Goal: Task Accomplishment & Management: Use online tool/utility

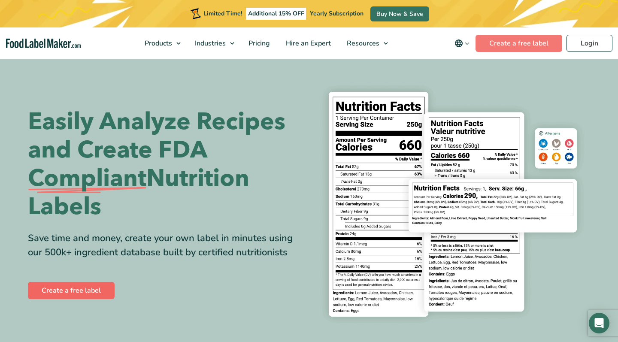
click at [94, 291] on link "Create a free label" at bounding box center [71, 290] width 87 height 17
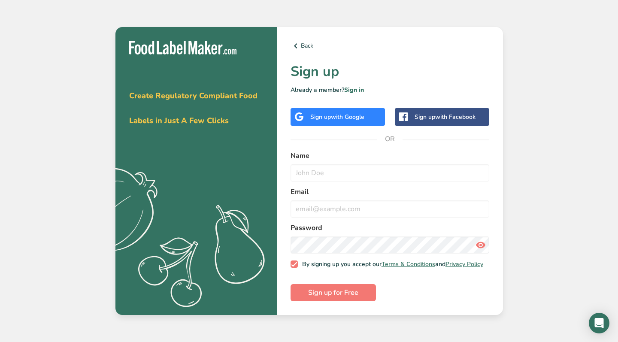
click at [302, 105] on div "Back Sign up Already a member? Sign in Sign up with Google Sign up with Faceboo…" at bounding box center [390, 171] width 226 height 288
click at [306, 115] on div "Sign up with Google" at bounding box center [337, 117] width 94 height 18
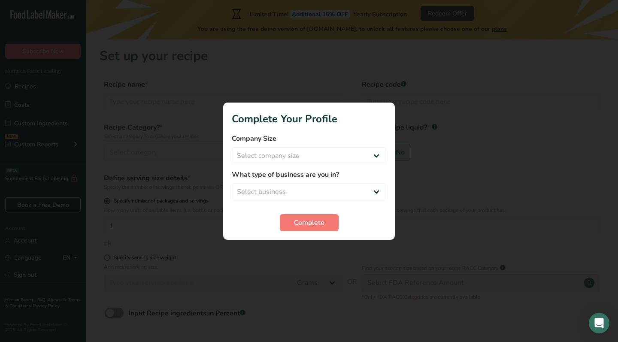
click at [366, 168] on form "Company Size Select company size Fewer than 10 Employees 10 to 50 Employees 51 …" at bounding box center [309, 182] width 154 height 98
select select "1"
select select "4"
click at [317, 224] on span "Complete" at bounding box center [309, 222] width 30 height 10
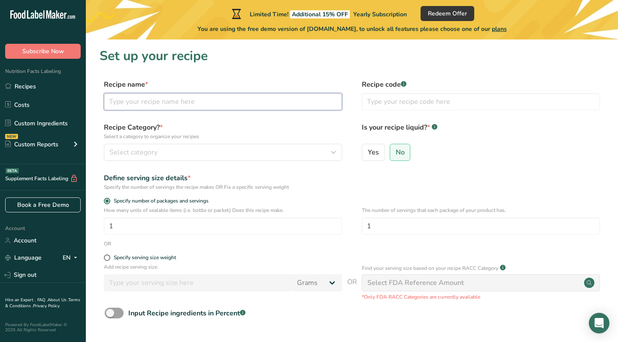
click at [286, 110] on input "text" at bounding box center [223, 101] width 238 height 17
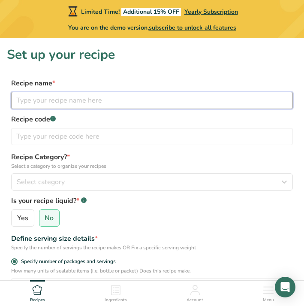
click at [33, 106] on input "text" at bounding box center [152, 100] width 282 height 17
type input "s"
type input "Steak Bowl"
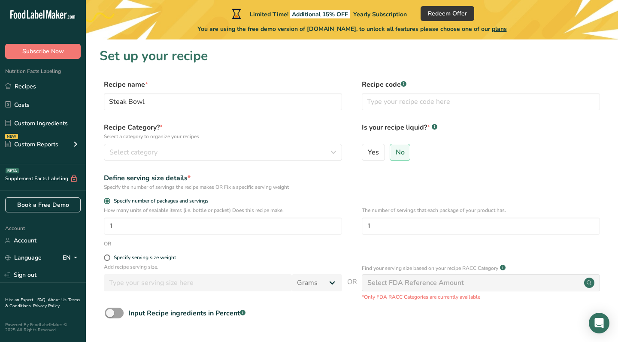
click at [401, 80] on label "Recipe code .a-a{fill:#347362;}.b-a{fill:#fff;}" at bounding box center [481, 84] width 238 height 10
click at [428, 107] on input "text" at bounding box center [481, 101] width 238 height 17
click at [341, 133] on p "Select a category to organize your recipes" at bounding box center [223, 137] width 238 height 8
click at [227, 150] on div "Select category" at bounding box center [220, 152] width 222 height 10
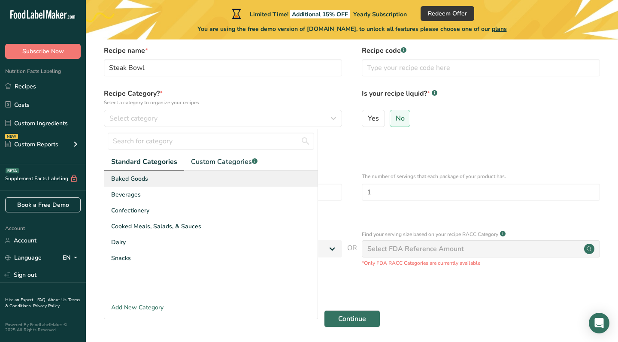
scroll to position [35, 0]
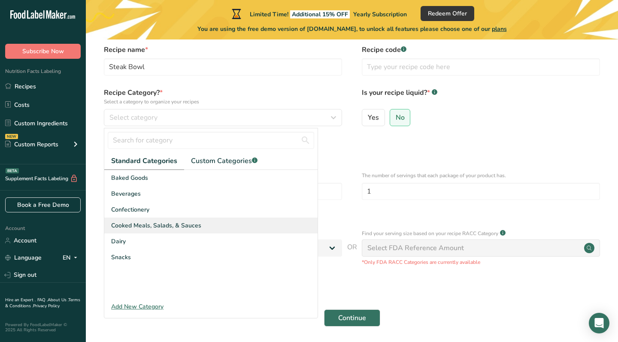
click at [216, 220] on div "Cooked Meals, Salads, & Sauces" at bounding box center [210, 225] width 213 height 16
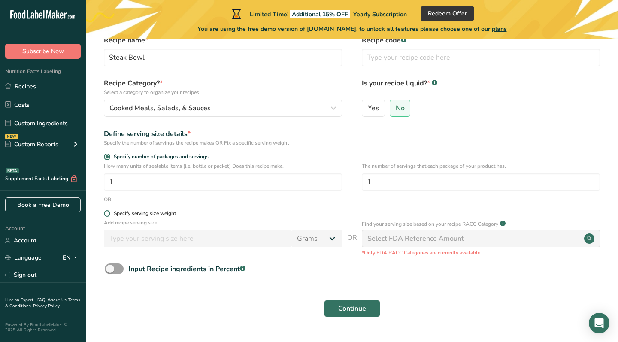
scroll to position [46, 0]
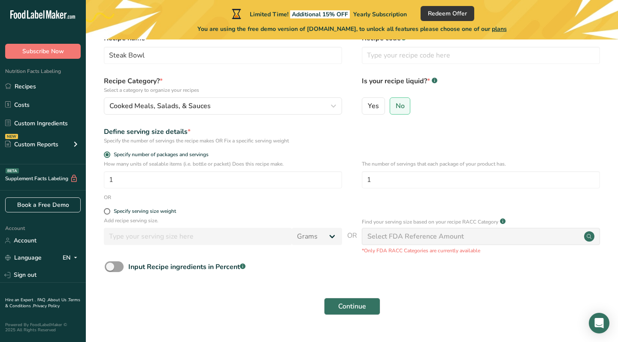
click at [171, 215] on div "Specify serving size weight" at bounding box center [223, 212] width 238 height 9
click at [148, 215] on div "Specify serving size weight" at bounding box center [223, 212] width 238 height 9
click at [119, 205] on form "Recipe name * Steak Bowl Recipe code .a-a{fill:#347362;}.b-a{fill:#fff;} Recipe…" at bounding box center [351, 176] width 504 height 287
click at [111, 209] on span "Specify serving size weight" at bounding box center [143, 211] width 66 height 6
click at [109, 209] on input "Specify serving size weight" at bounding box center [107, 211] width 6 height 6
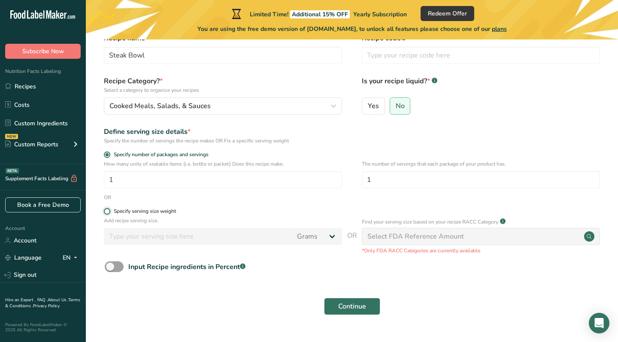
radio input "true"
radio input "false"
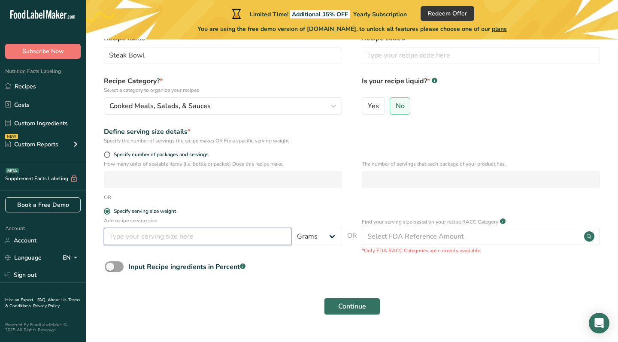
click at [187, 235] on input "number" at bounding box center [198, 236] width 188 height 17
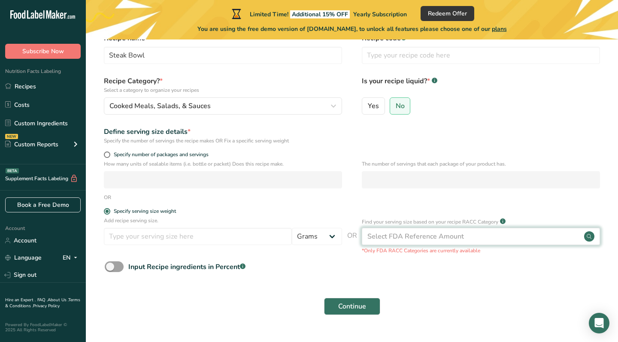
click at [410, 230] on div "Select FDA Reference Amount" at bounding box center [481, 236] width 238 height 17
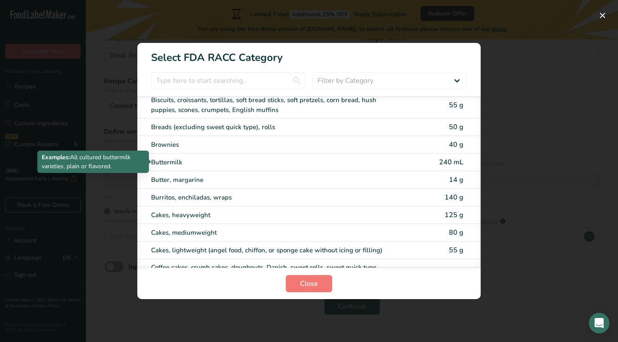
scroll to position [23, 0]
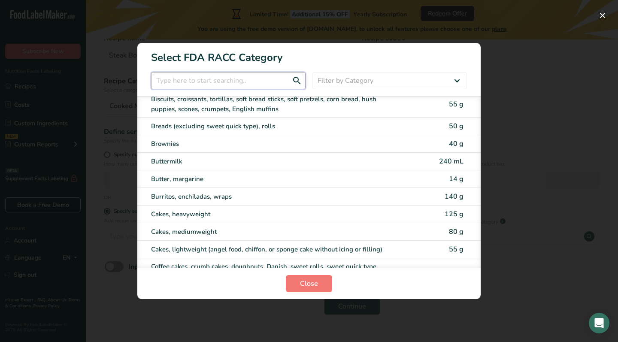
click at [243, 75] on input "RACC Category Selection Modal" at bounding box center [228, 80] width 154 height 17
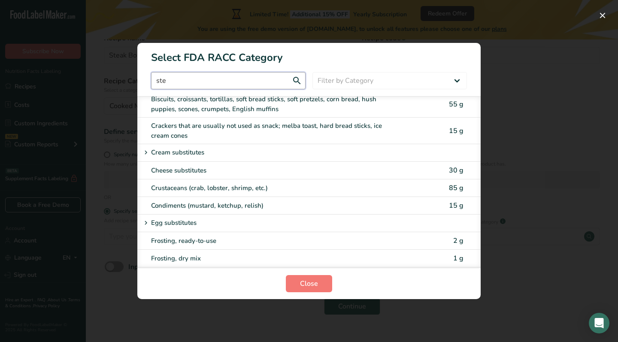
scroll to position [0, 0]
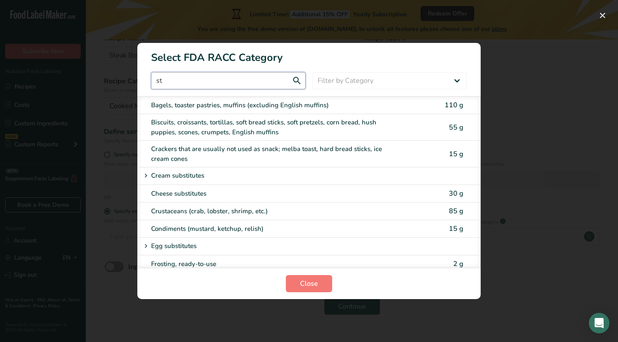
type input "s"
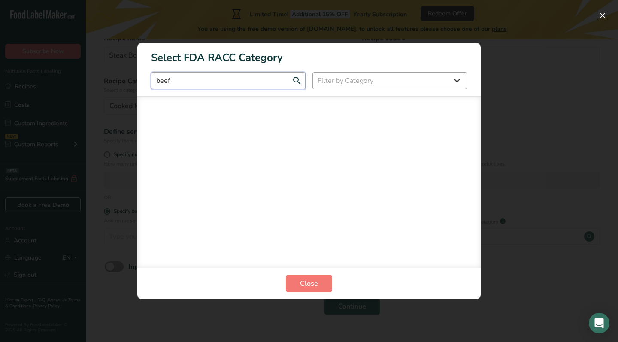
type input "beef"
click at [498, 188] on div "RACC Category Selection Modal" at bounding box center [309, 171] width 618 height 342
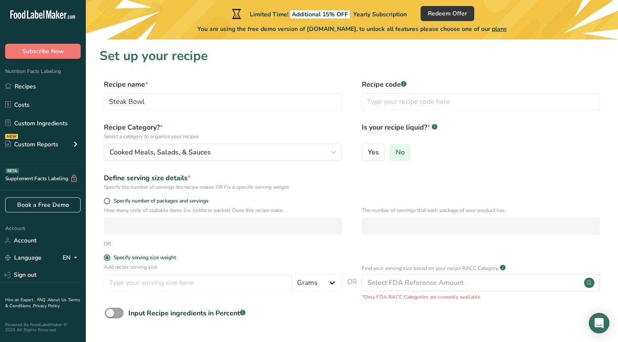
click at [393, 157] on label "No" at bounding box center [399, 152] width 21 height 17
click at [393, 155] on input "No" at bounding box center [393, 152] width 6 height 6
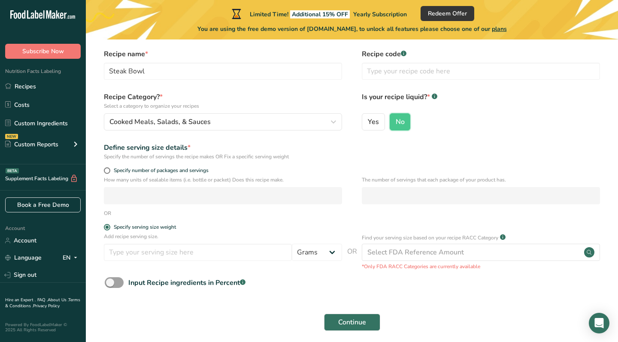
scroll to position [31, 0]
click at [169, 167] on span "Specify number of packages and servings" at bounding box center [159, 169] width 98 height 6
click at [109, 167] on input "Specify number of packages and servings" at bounding box center [107, 170] width 6 height 6
radio input "true"
radio input "false"
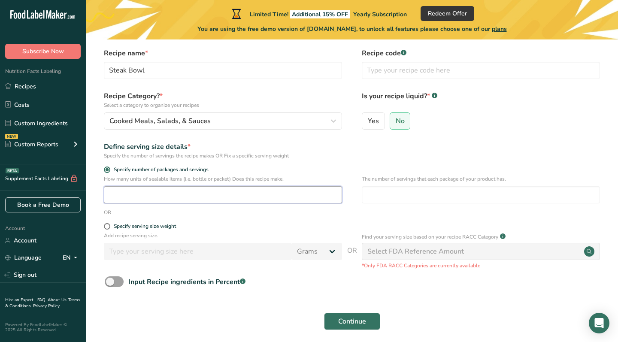
click at [179, 192] on input "number" at bounding box center [223, 194] width 238 height 17
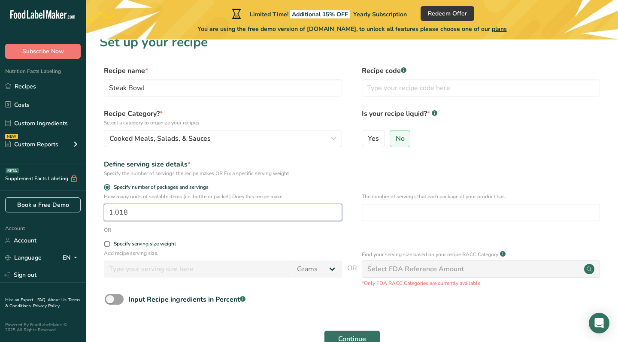
scroll to position [0, 0]
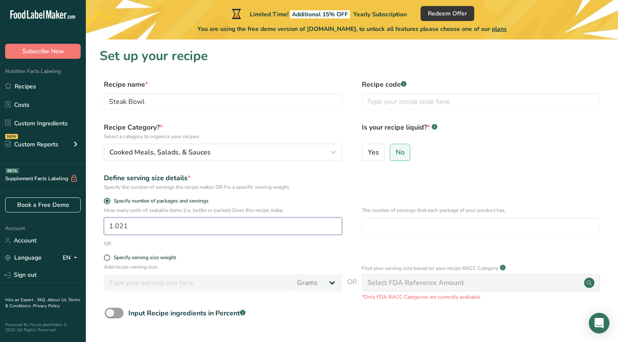
type input "1.022"
click at [416, 97] on input "text" at bounding box center [481, 101] width 238 height 17
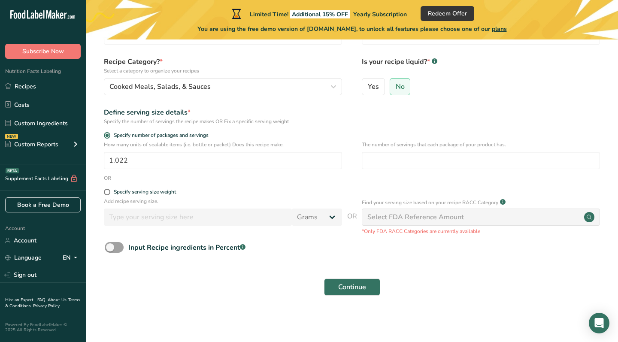
scroll to position [65, 0]
click at [356, 276] on div "Continue" at bounding box center [351, 287] width 504 height 27
click at [371, 294] on button "Continue" at bounding box center [352, 287] width 56 height 17
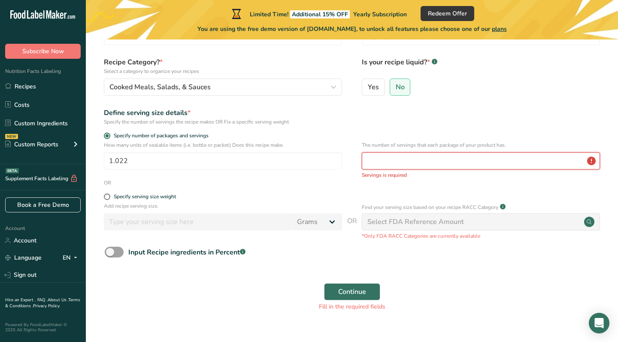
click at [446, 158] on input "number" at bounding box center [481, 160] width 238 height 17
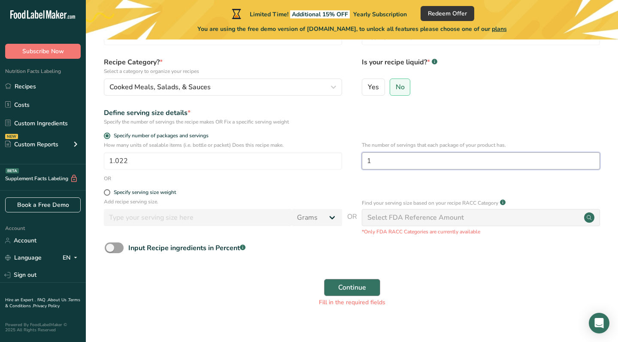
type input "1"
click at [354, 285] on span "Continue" at bounding box center [352, 287] width 28 height 10
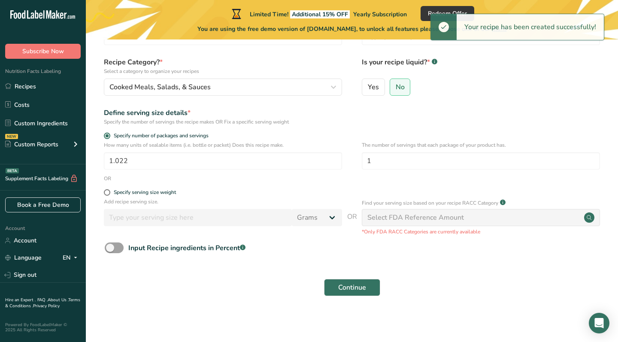
click at [395, 220] on div "Select FDA Reference Amount" at bounding box center [415, 217] width 96 height 10
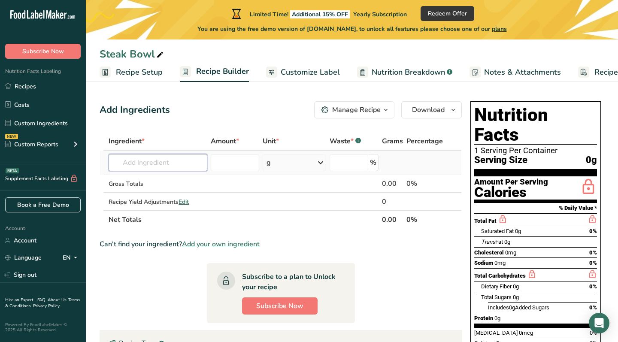
click at [149, 166] on input "text" at bounding box center [157, 162] width 99 height 17
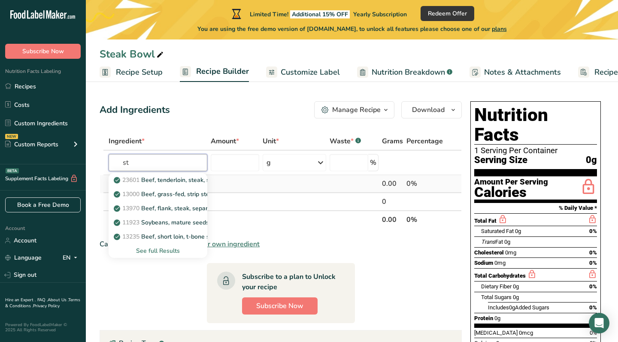
type input "s"
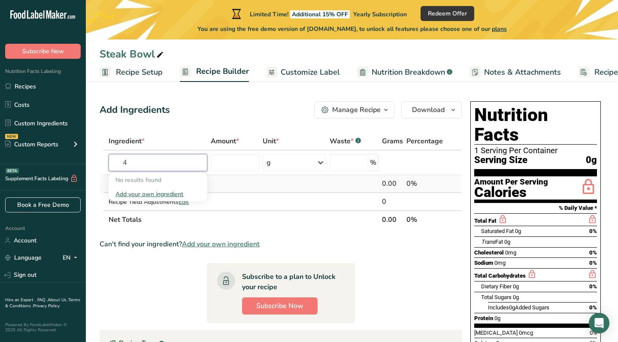
type input "4"
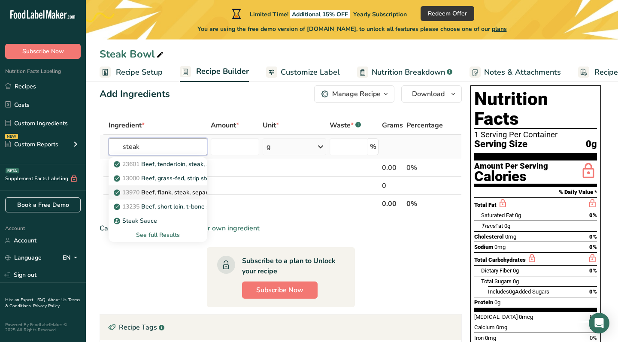
scroll to position [15, 0]
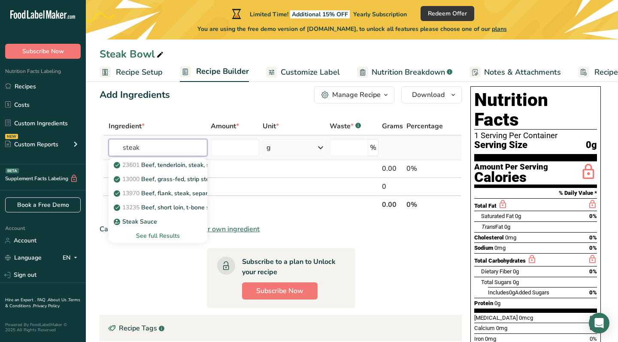
type input "steak"
click at [173, 233] on div "See full Results" at bounding box center [157, 235] width 85 height 9
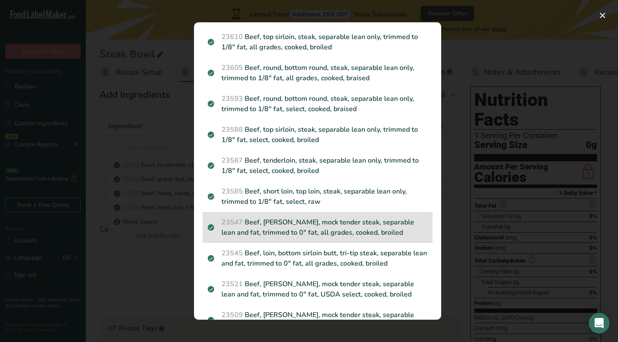
scroll to position [1142, 0]
click at [360, 235] on p "23547 Beef, chuck, mock tender steak, separable lean and fat, trimmed to 0" fat…" at bounding box center [318, 228] width 220 height 21
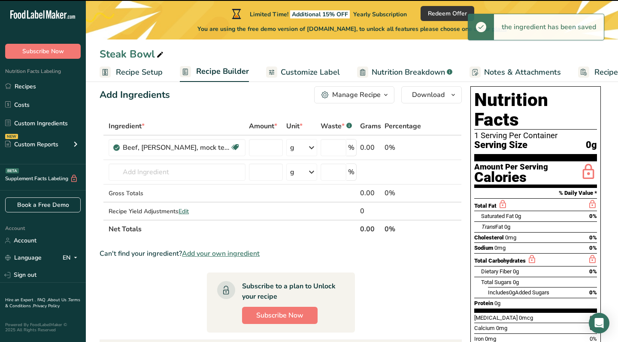
type input "0"
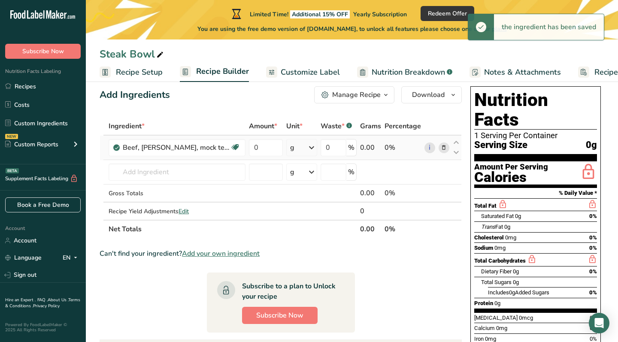
click at [295, 150] on div "g" at bounding box center [301, 147] width 31 height 17
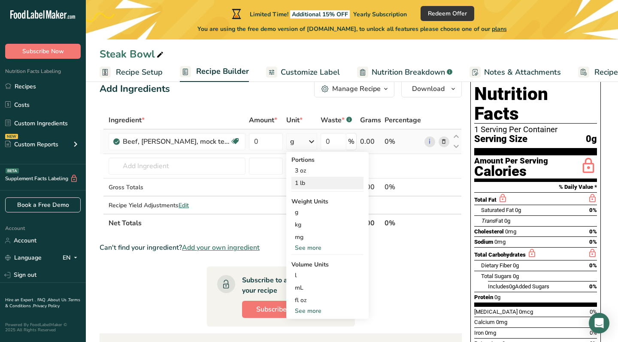
scroll to position [21, 0]
click at [320, 172] on div "3 oz" at bounding box center [327, 170] width 72 height 12
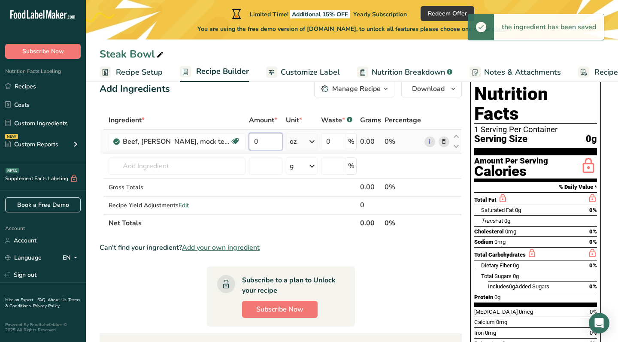
click at [273, 143] on input "0" at bounding box center [265, 141] width 33 height 17
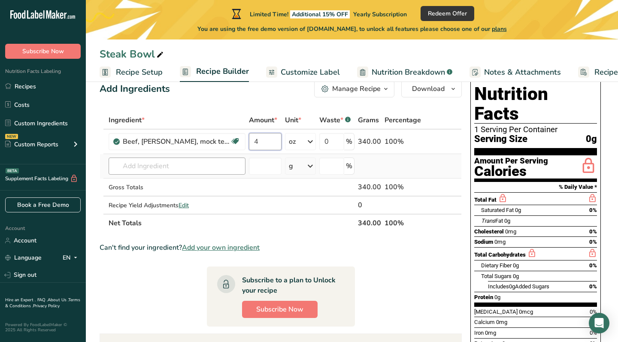
type input "4"
click at [203, 169] on div "Ingredient * Amount * Unit * Waste * .a-a{fill:#347362;}.b-a{fill:#fff;} Grams …" at bounding box center [280, 171] width 362 height 121
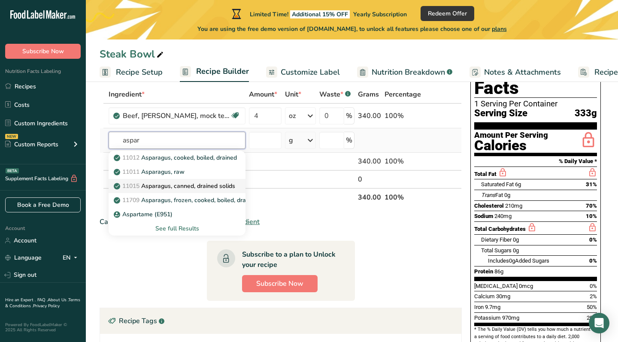
scroll to position [50, 0]
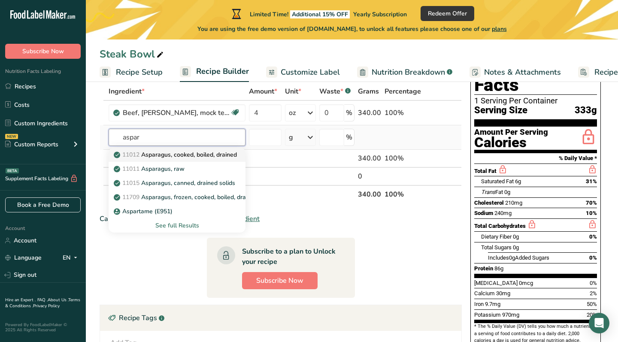
type input "aspar"
click at [197, 155] on p "11012 Asparagus, cooked, boiled, drained" at bounding box center [175, 154] width 121 height 9
type input "Asparagus, cooked, boiled, drained"
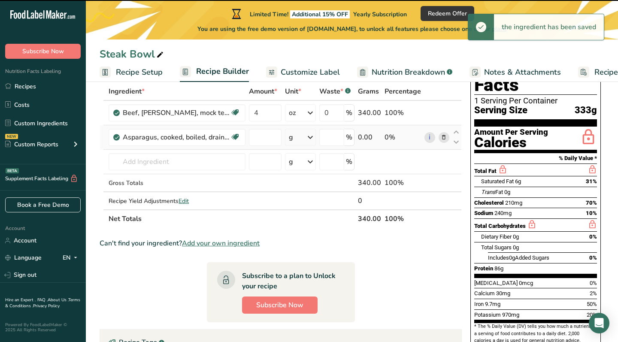
type input "0"
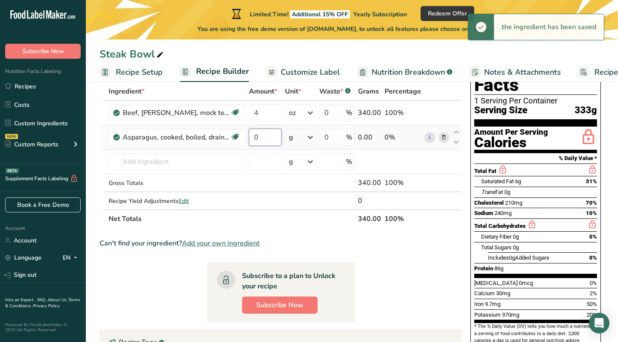
click at [274, 136] on input "0" at bounding box center [265, 137] width 33 height 17
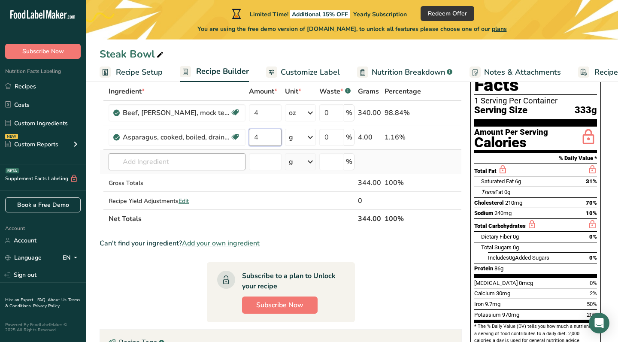
type input "4"
click at [214, 159] on div "Ingredient * Amount * Unit * Waste * .a-a{fill:#347362;}.b-a{fill:#fff;} Grams …" at bounding box center [280, 154] width 362 height 145
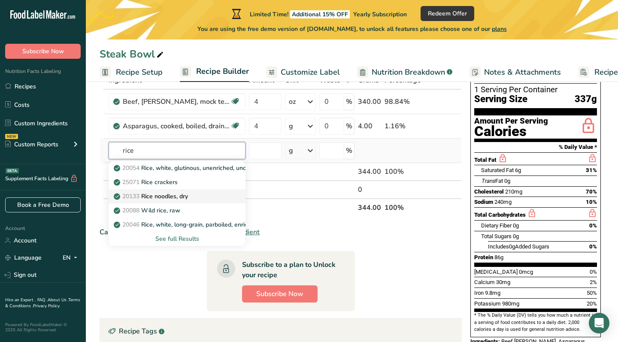
scroll to position [60, 0]
type input "r"
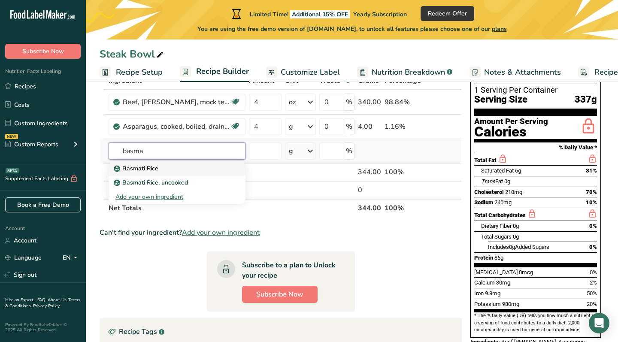
type input "basma"
click at [178, 165] on div "Basmati Rice" at bounding box center [169, 168] width 109 height 9
type input "Basmati Rice"
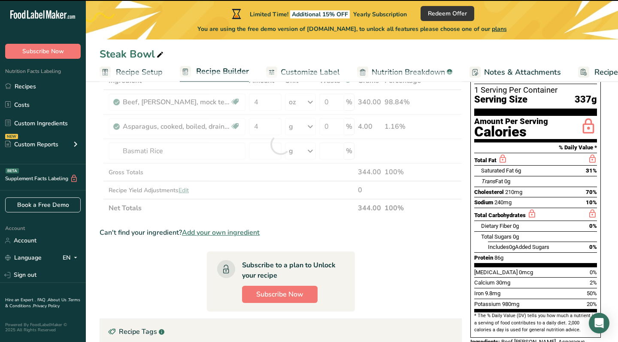
type input "0"
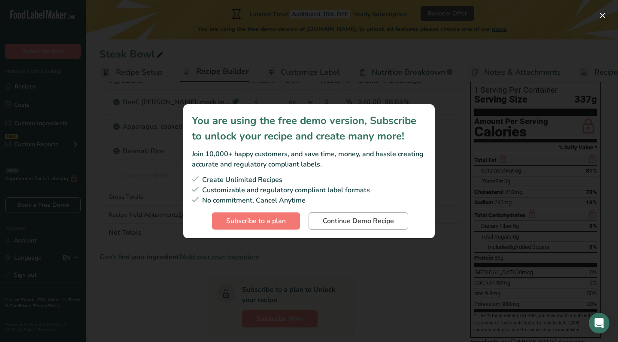
click at [373, 221] on span "Continue Demo Recipe" at bounding box center [357, 221] width 71 height 10
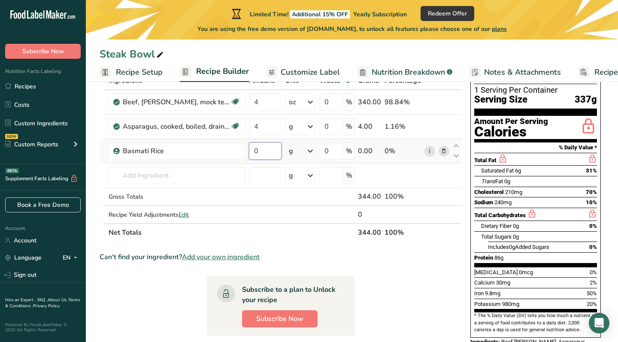
click at [264, 152] on input "0" at bounding box center [265, 150] width 33 height 17
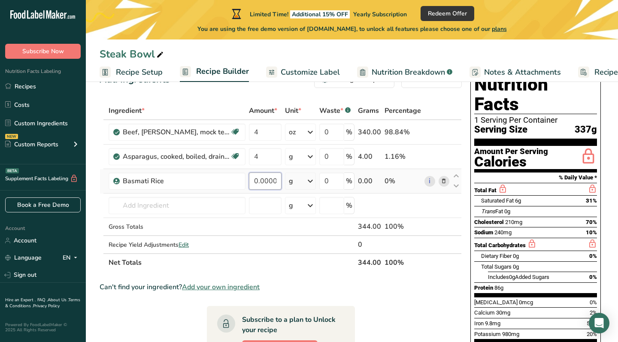
scroll to position [29, 0]
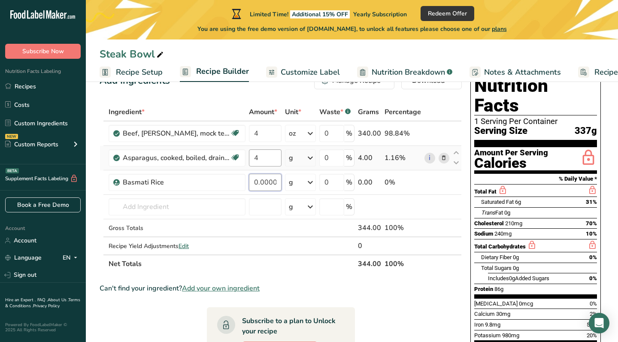
type input "0"
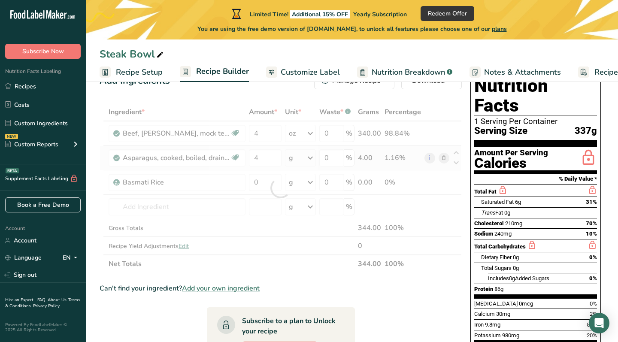
click at [314, 159] on div "Ingredient * Amount * Unit * Waste * .a-a{fill:#347362;}.b-a{fill:#fff;} Grams …" at bounding box center [280, 188] width 362 height 170
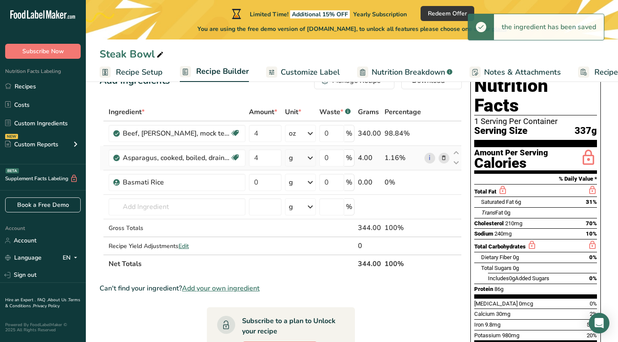
click at [314, 157] on icon at bounding box center [310, 157] width 10 height 15
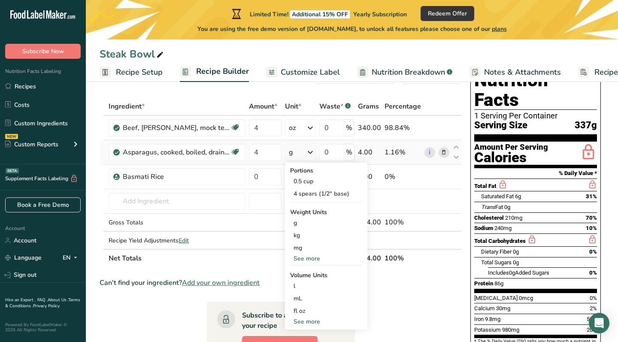
scroll to position [42, 0]
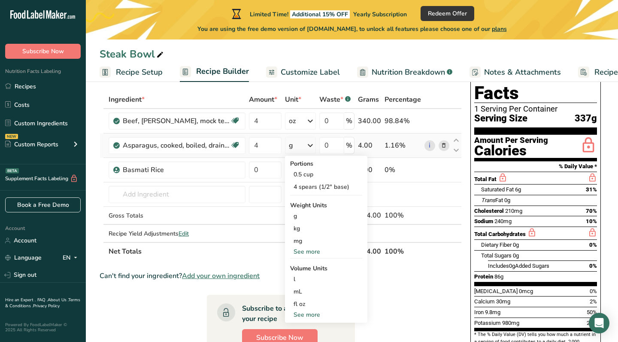
click at [322, 252] on div "See more" at bounding box center [326, 251] width 72 height 9
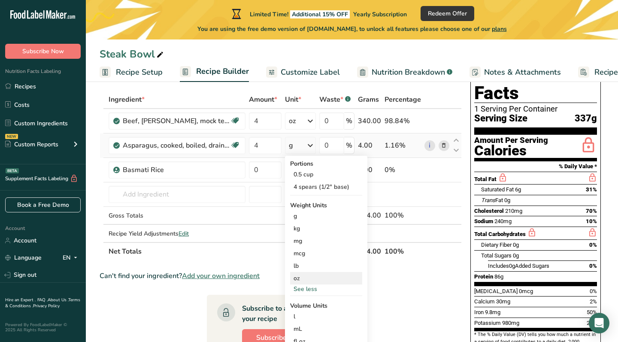
click at [320, 280] on div "oz" at bounding box center [326, 278] width 72 height 12
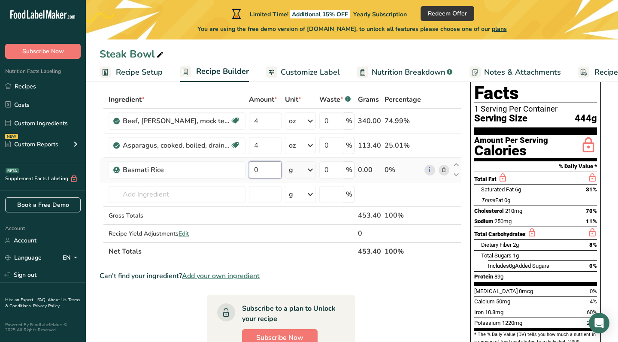
click at [271, 169] on input "0" at bounding box center [265, 169] width 33 height 17
type input "3"
click at [309, 171] on div "Ingredient * Amount * Unit * Waste * .a-a{fill:#347362;}.b-a{fill:#fff;} Grams …" at bounding box center [280, 175] width 362 height 170
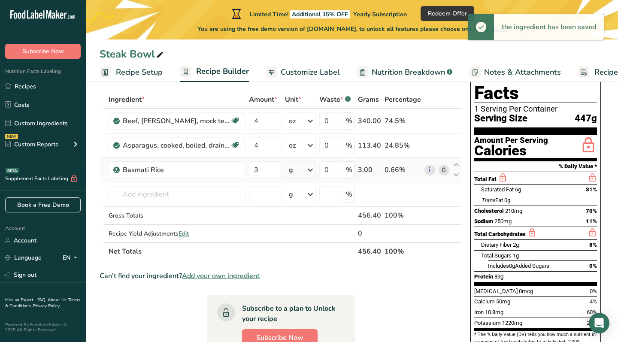
click at [312, 170] on icon at bounding box center [310, 169] width 10 height 15
click at [313, 235] on div "See more" at bounding box center [326, 237] width 72 height 9
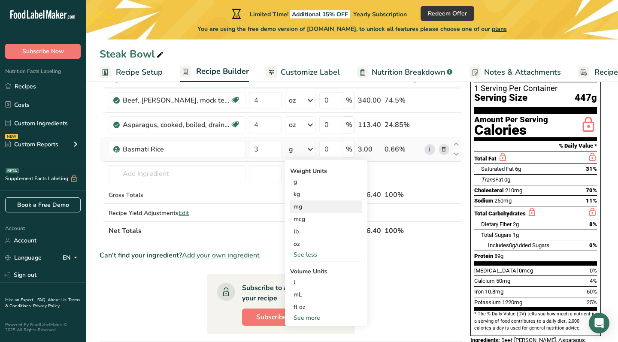
scroll to position [63, 0]
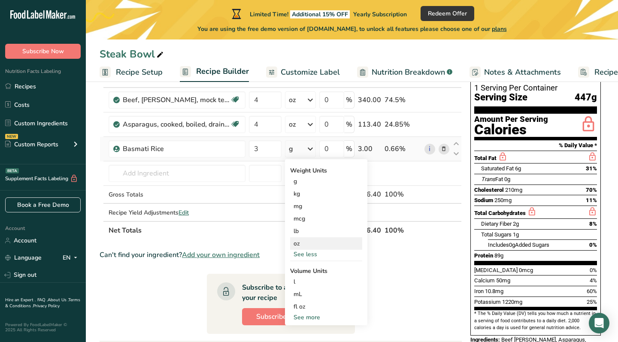
click at [316, 241] on div "oz" at bounding box center [326, 243] width 72 height 12
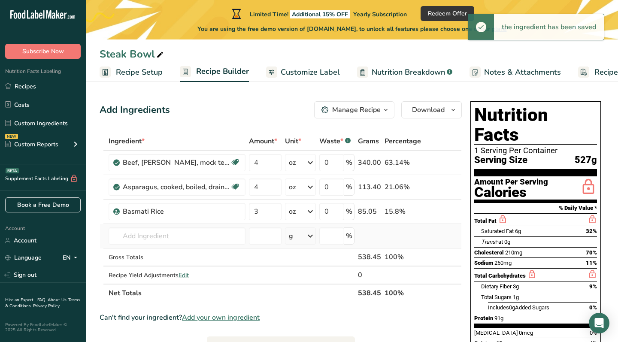
scroll to position [0, 0]
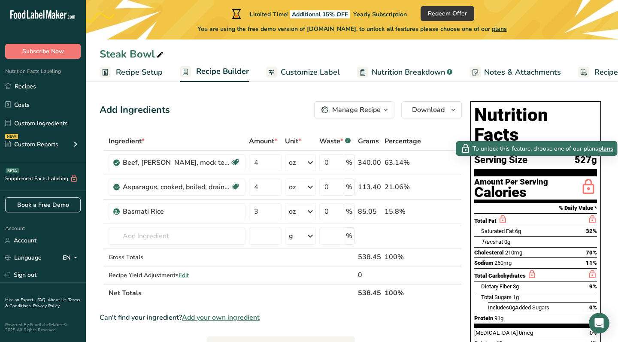
click at [585, 177] on icon at bounding box center [587, 187] width 17 height 20
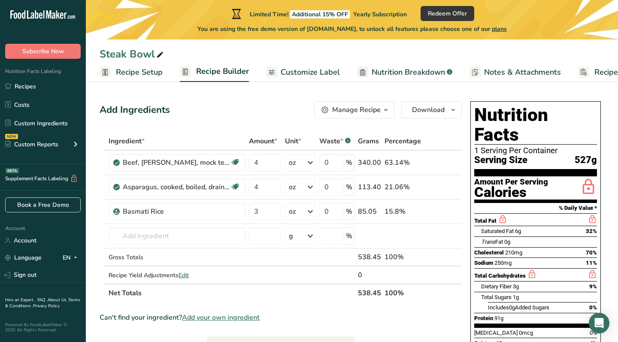
click at [585, 177] on icon at bounding box center [587, 187] width 17 height 20
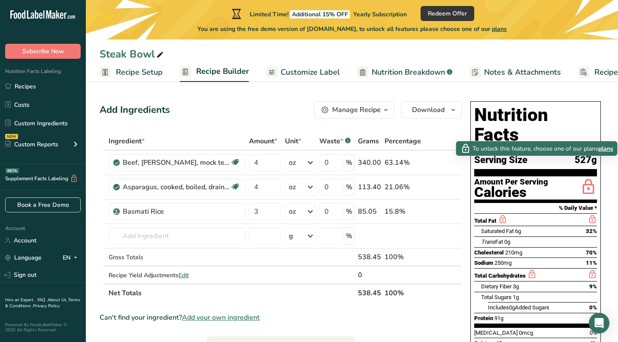
click at [609, 147] on span "plans" at bounding box center [605, 148] width 15 height 9
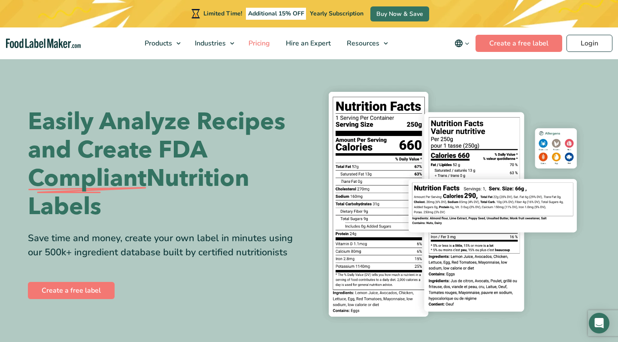
click at [264, 44] on span "Pricing" at bounding box center [258, 43] width 25 height 9
